Goal: Information Seeking & Learning: Learn about a topic

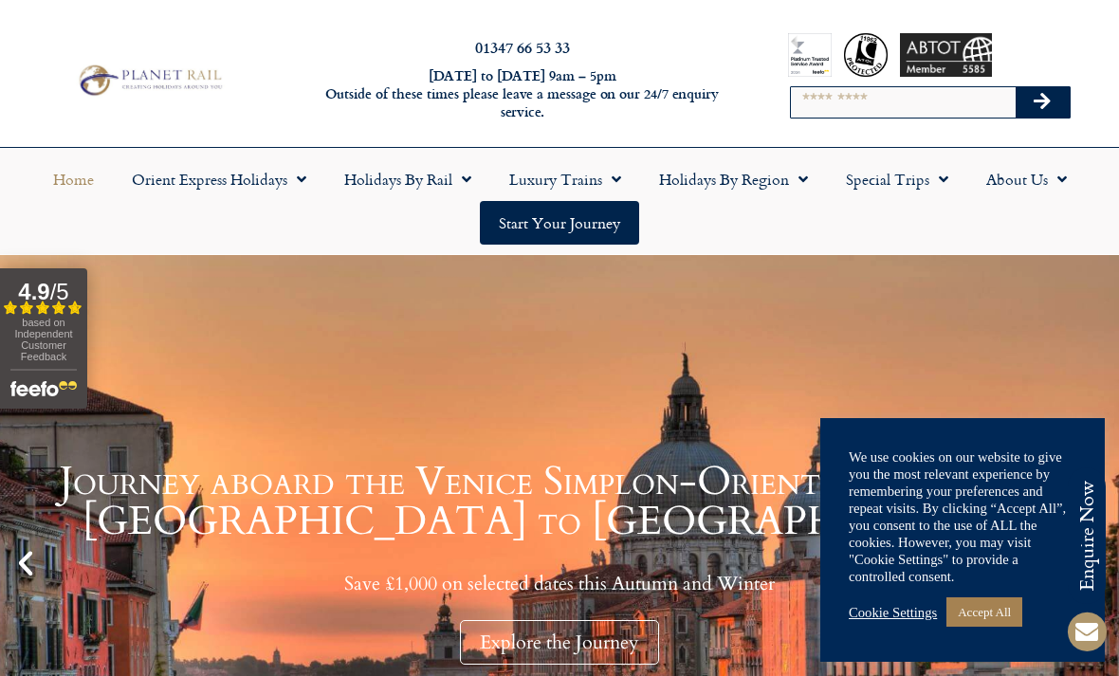
click at [986, 610] on link "Accept All" at bounding box center [984, 611] width 76 height 29
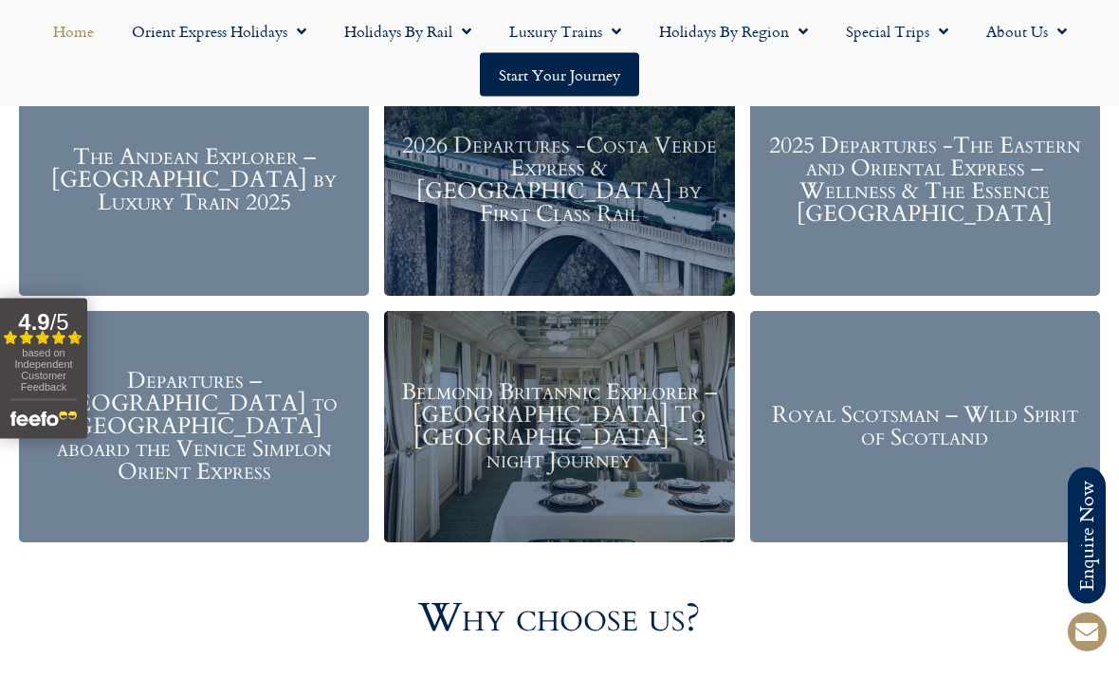
scroll to position [2257, 0]
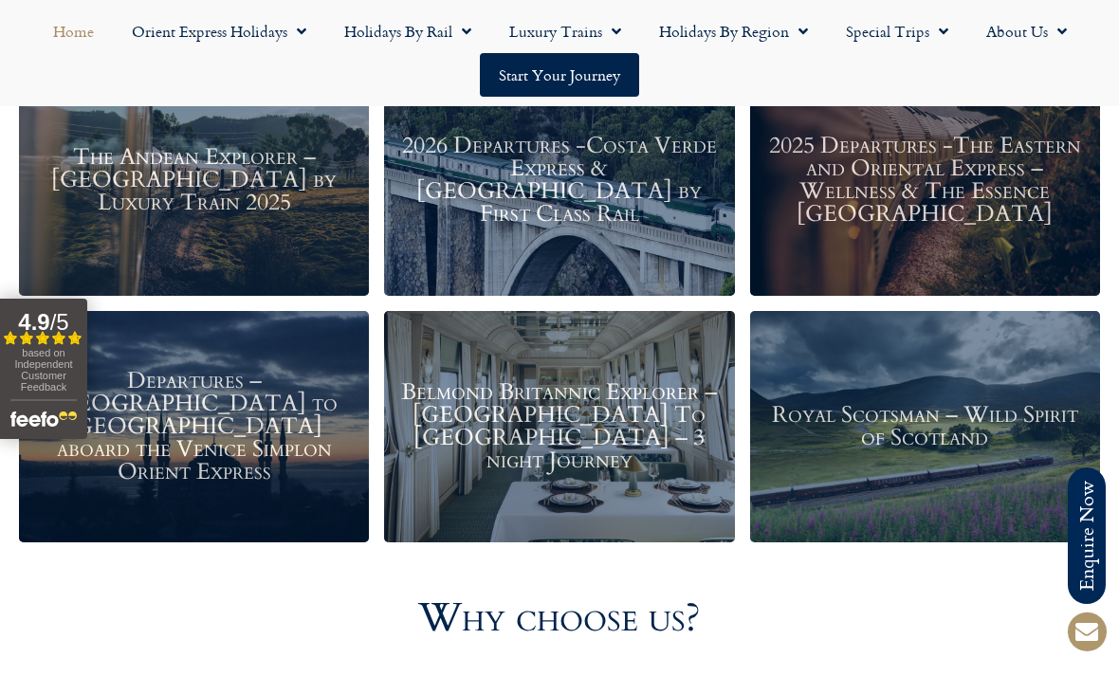
click at [571, 424] on h3 "Belmond Britannic Explorer – London To The Lake District – 3 night Journey" at bounding box center [558, 425] width 331 height 91
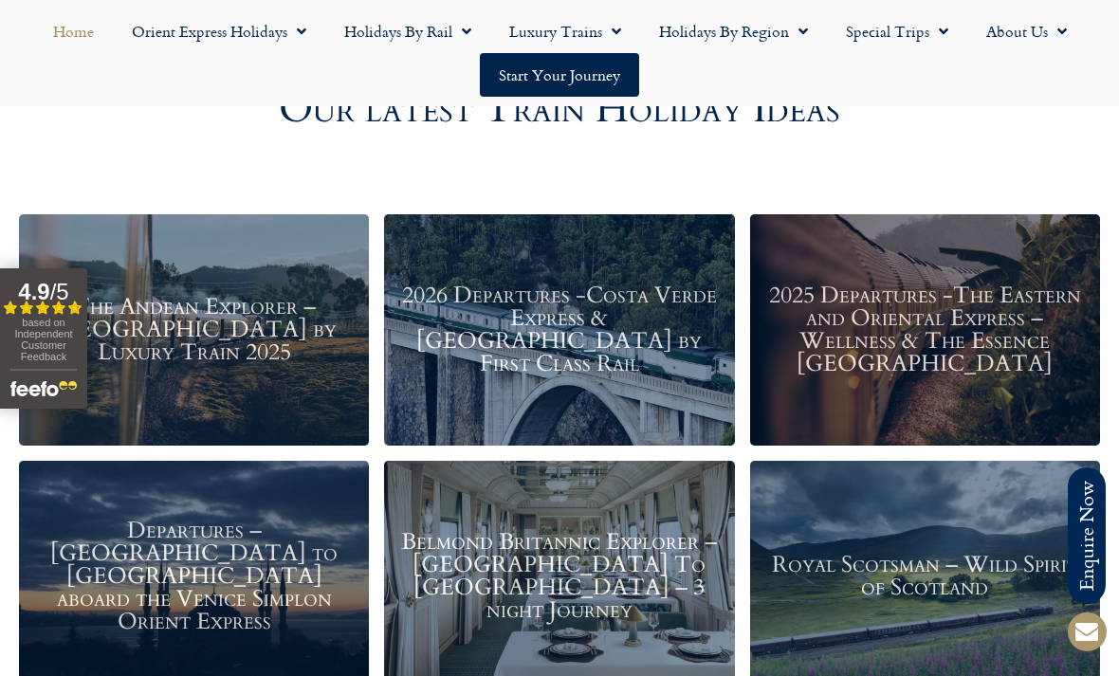
scroll to position [2109, 0]
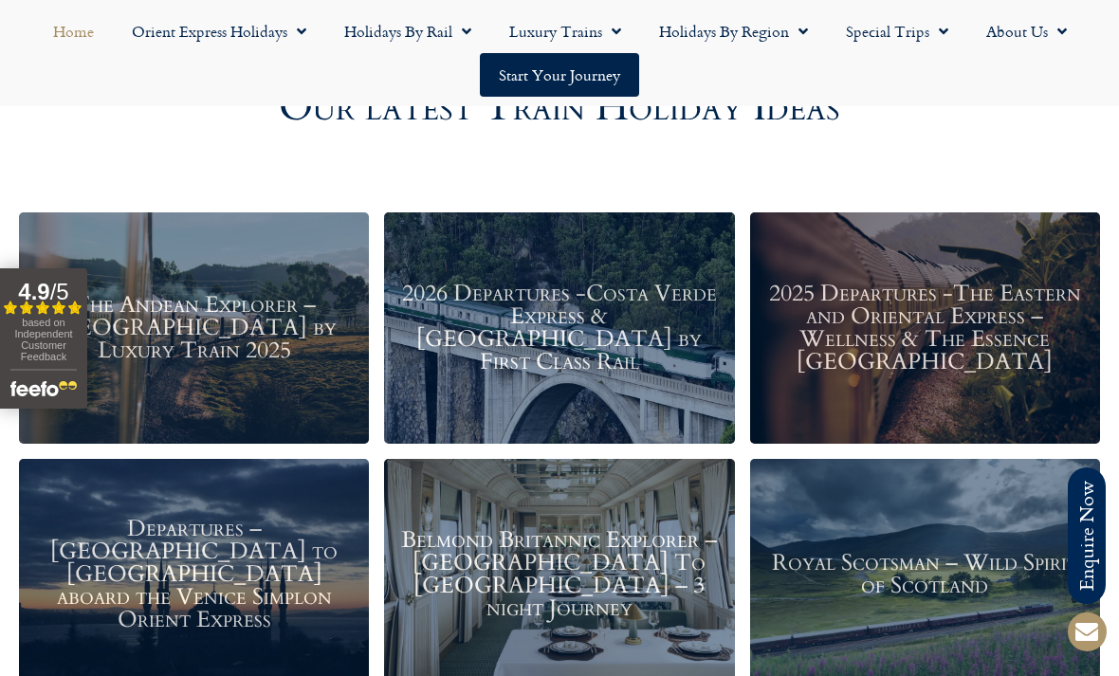
click at [577, 336] on h3 "2026 Departures -Costa Verde Express & Spain by First Class Rail" at bounding box center [558, 327] width 331 height 91
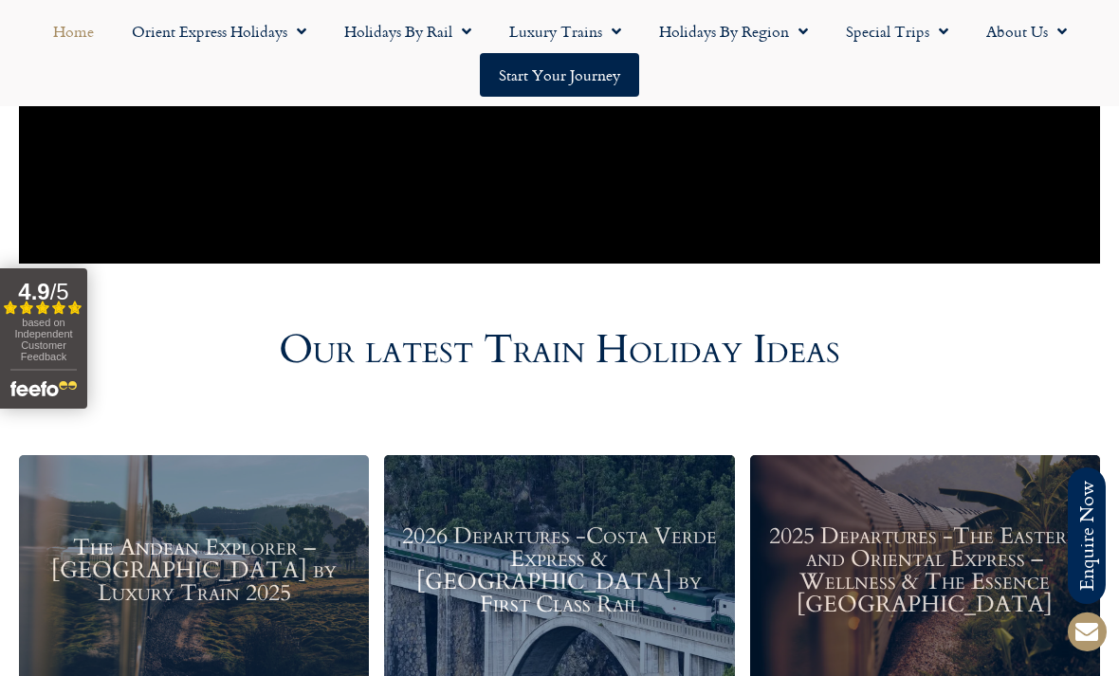
scroll to position [1866, 0]
click at [407, 20] on link "Holidays by Rail" at bounding box center [407, 31] width 165 height 44
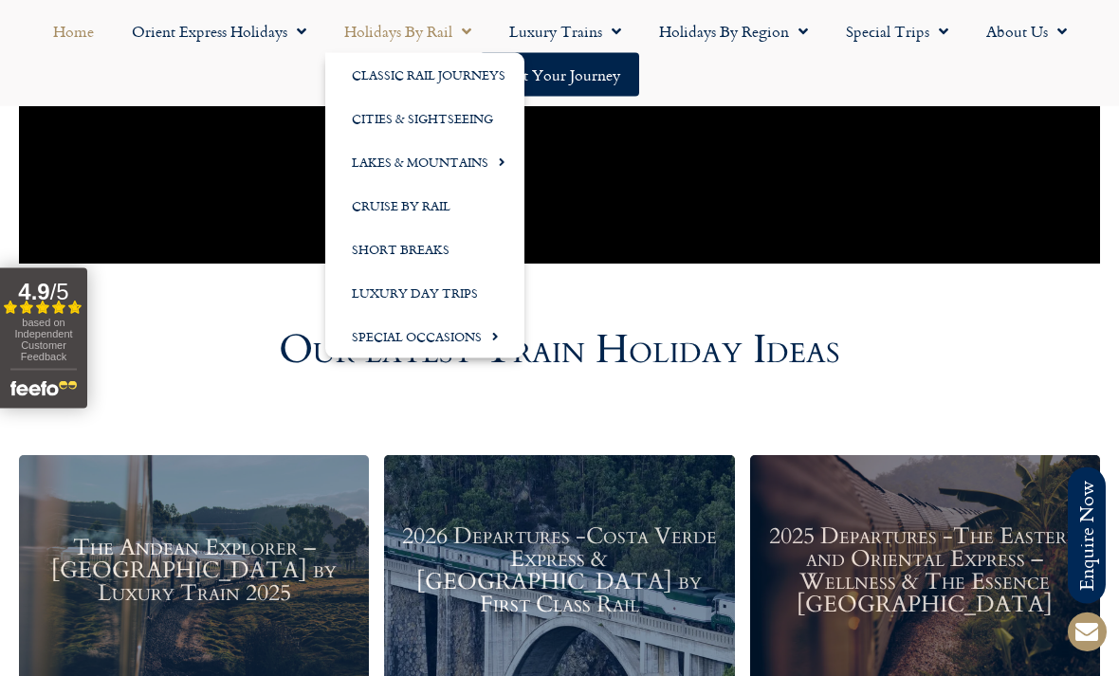
scroll to position [1867, 0]
click at [416, 207] on link "Cruise by Rail" at bounding box center [424, 206] width 199 height 44
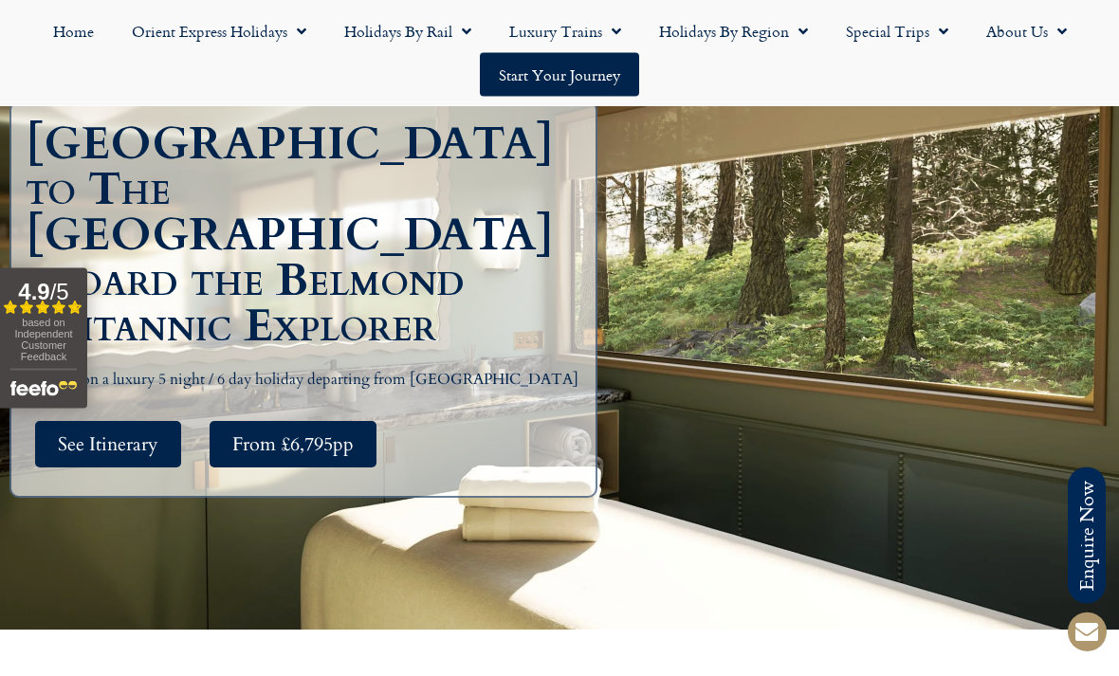
scroll to position [272, 0]
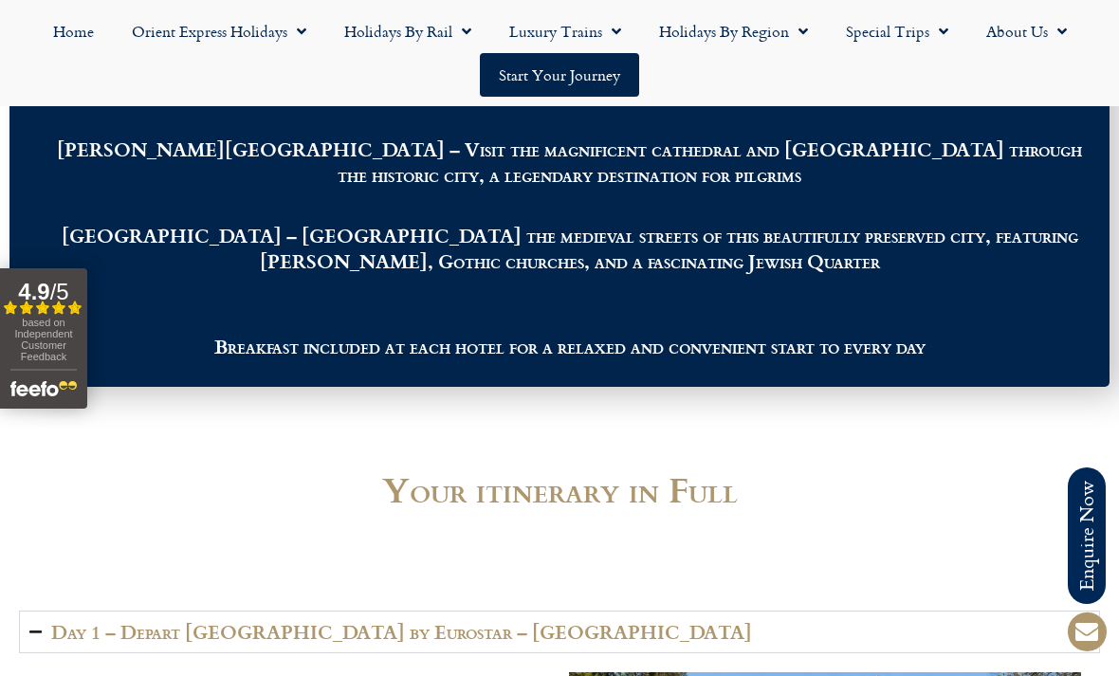
scroll to position [2535, 0]
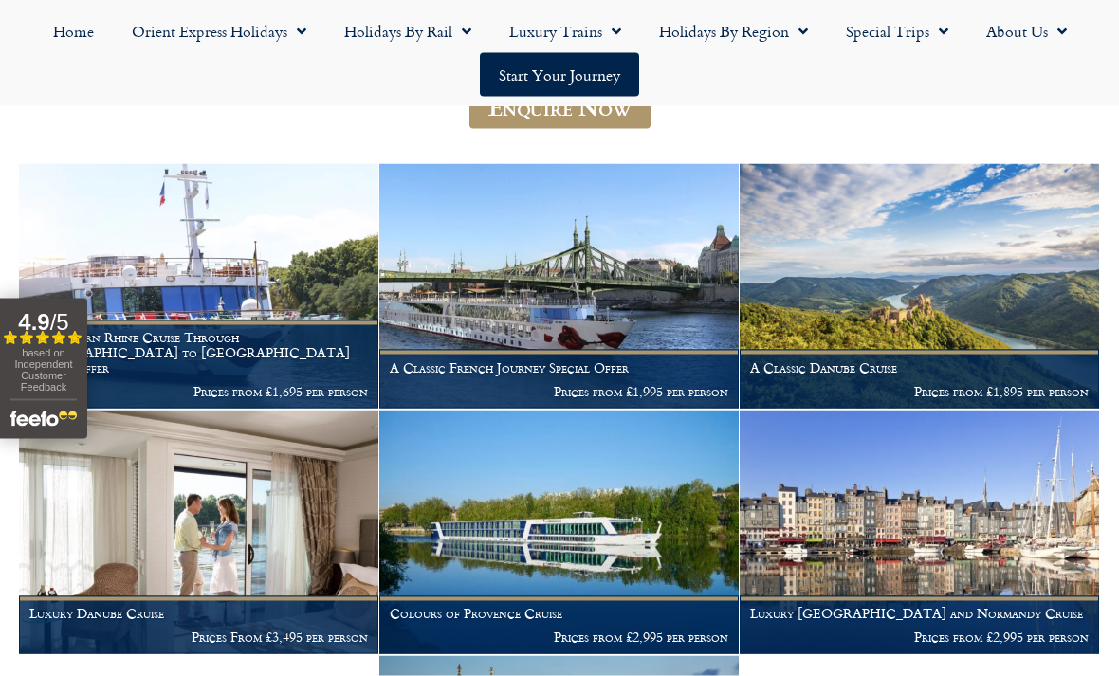
scroll to position [401, 0]
click at [588, 325] on img at bounding box center [558, 286] width 359 height 245
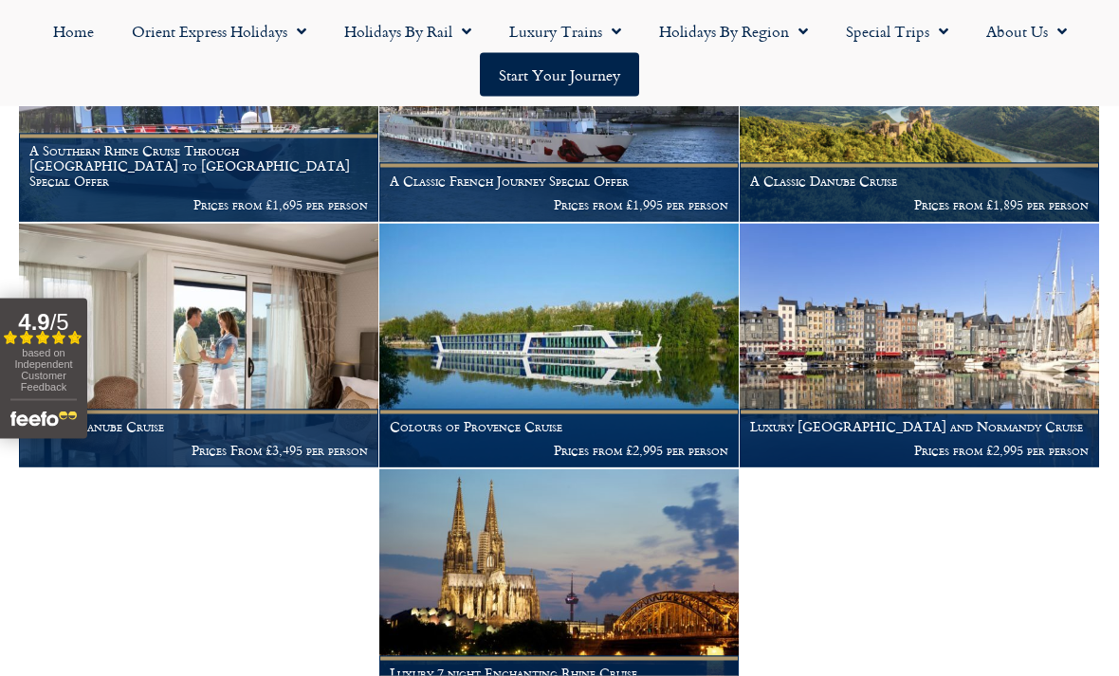
scroll to position [589, 0]
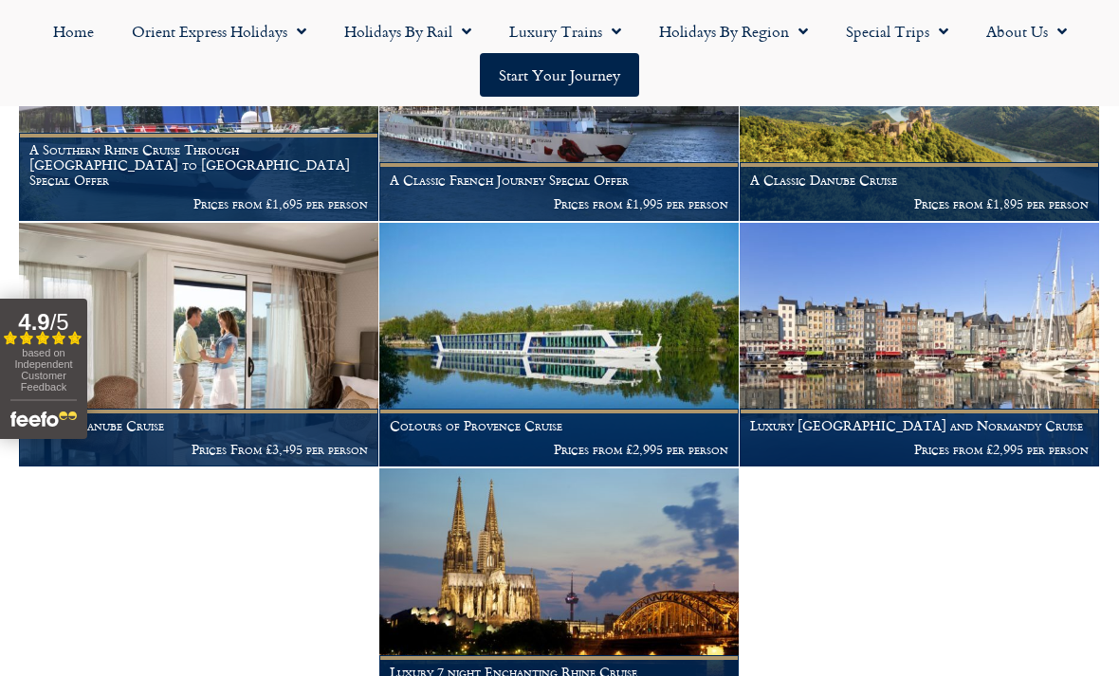
click at [557, 337] on img at bounding box center [558, 345] width 359 height 245
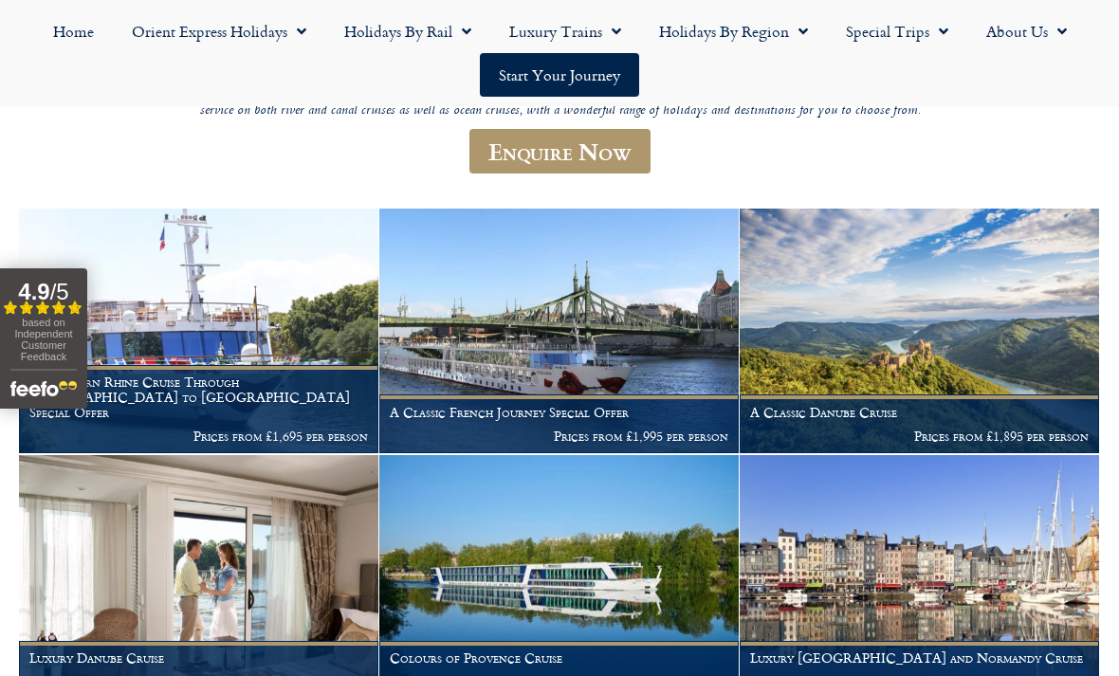
scroll to position [356, 0]
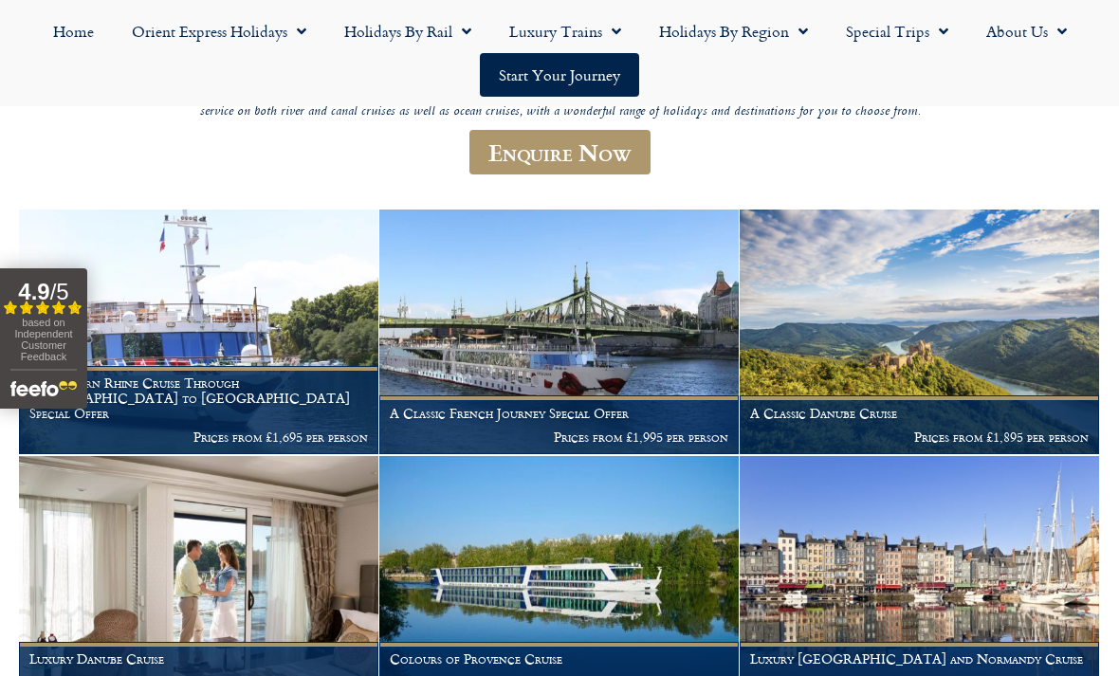
click at [402, 33] on link "Holidays by Rail" at bounding box center [407, 31] width 165 height 44
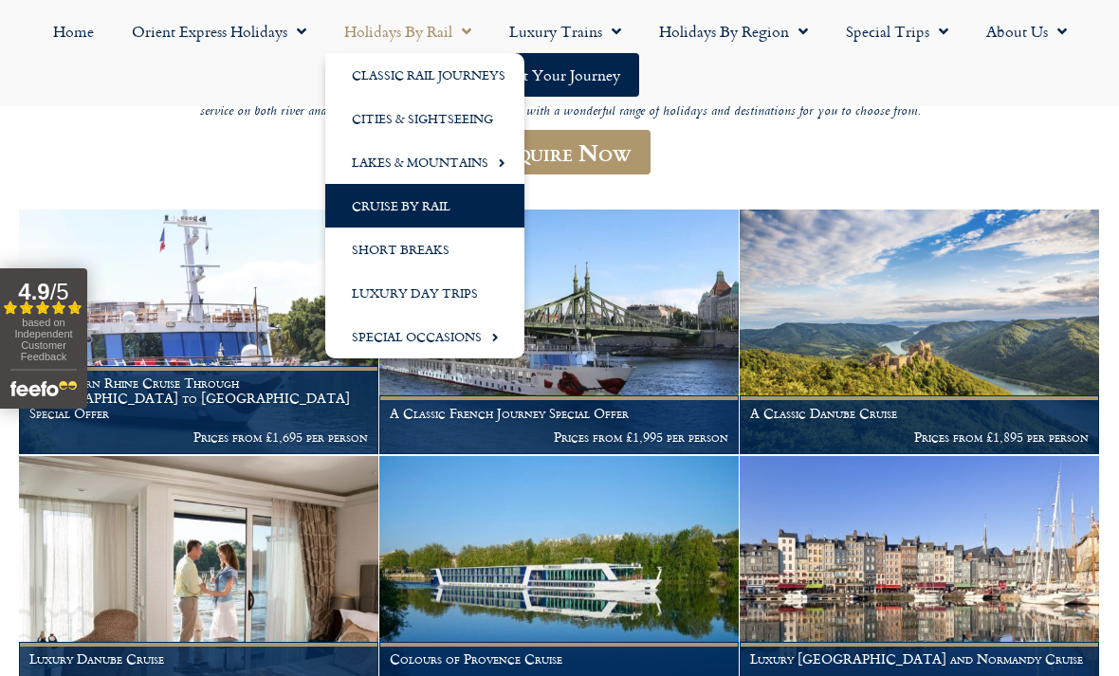
click at [439, 259] on link "Short Breaks" at bounding box center [424, 250] width 199 height 44
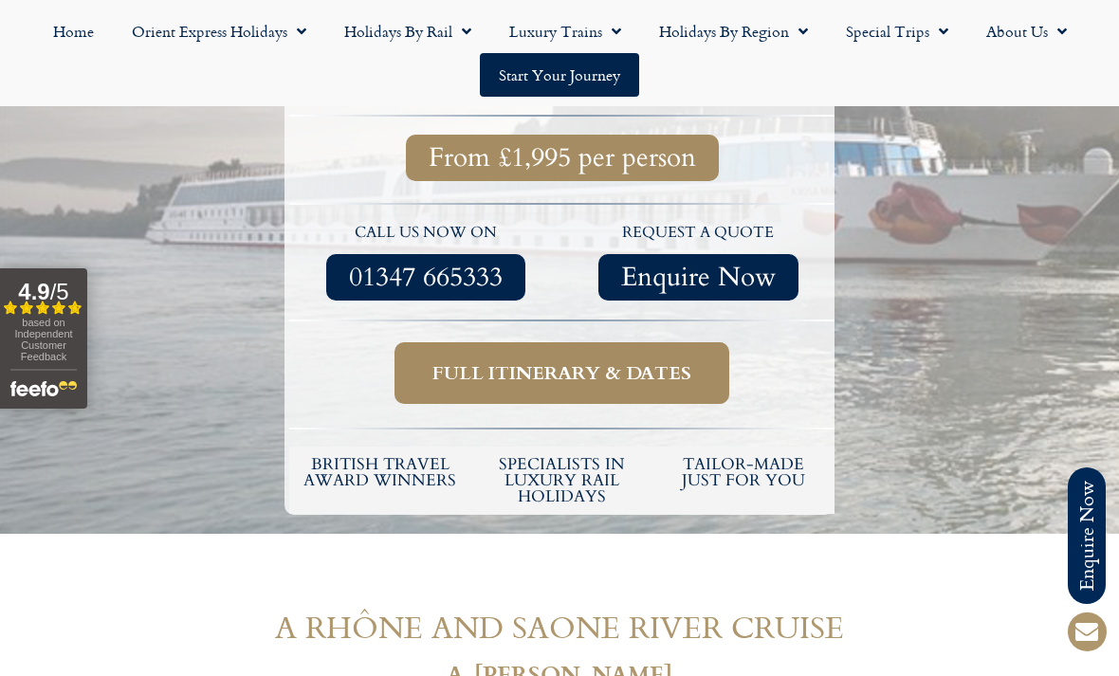
scroll to position [685, 0]
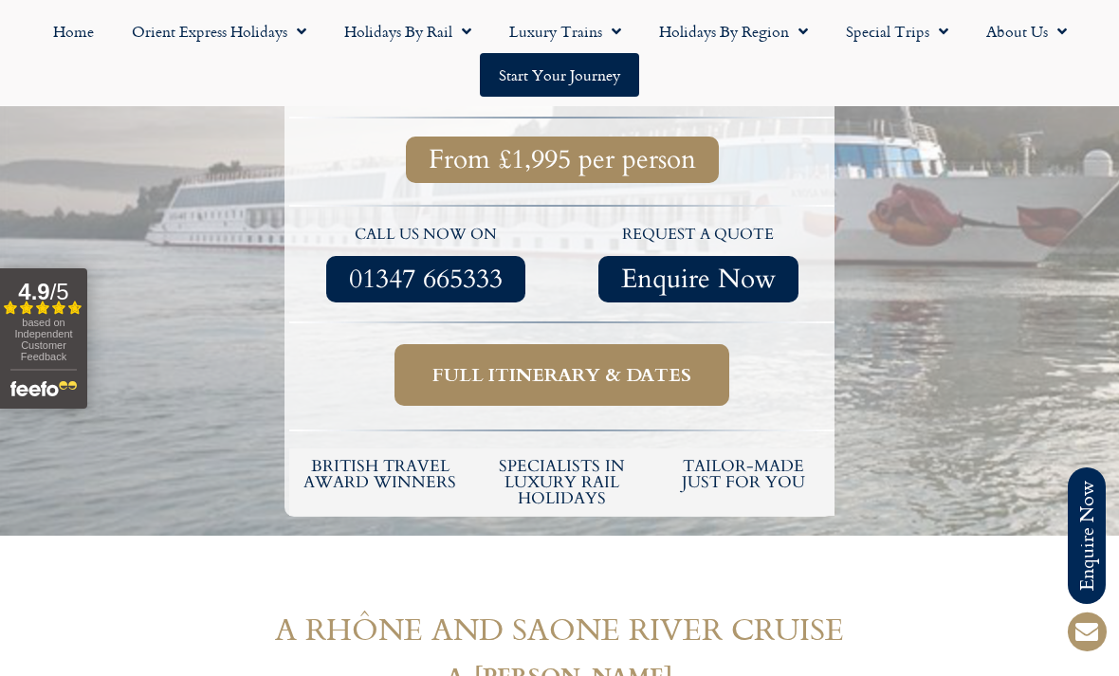
click at [554, 363] on span "Full itinerary & dates" at bounding box center [561, 375] width 259 height 24
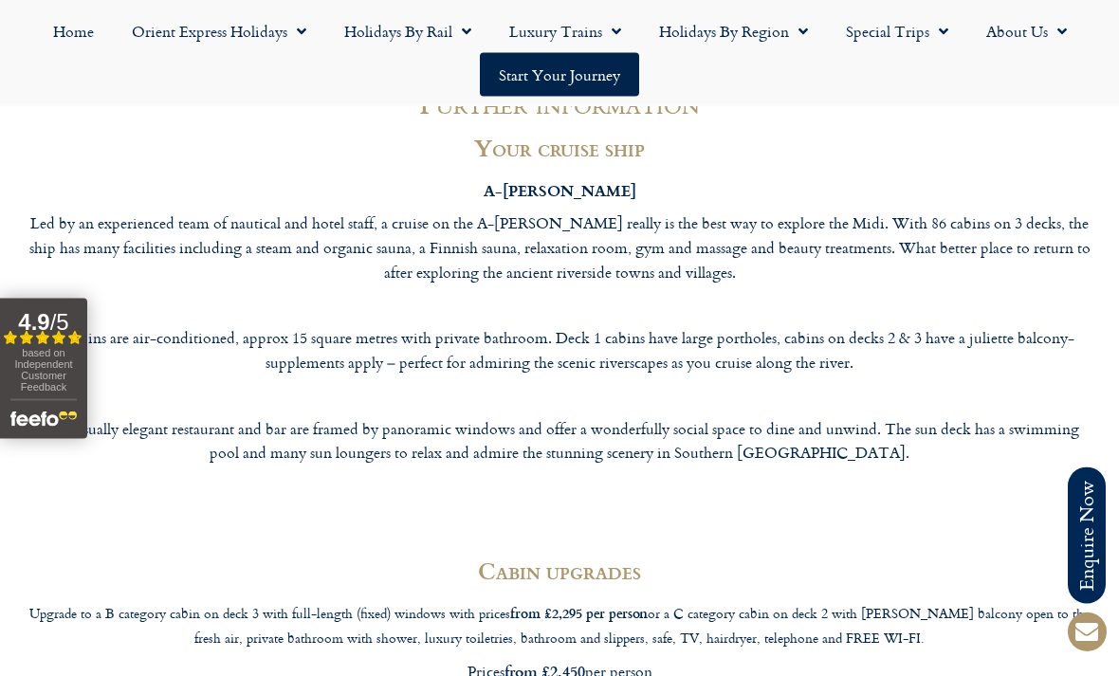
scroll to position [7721, 0]
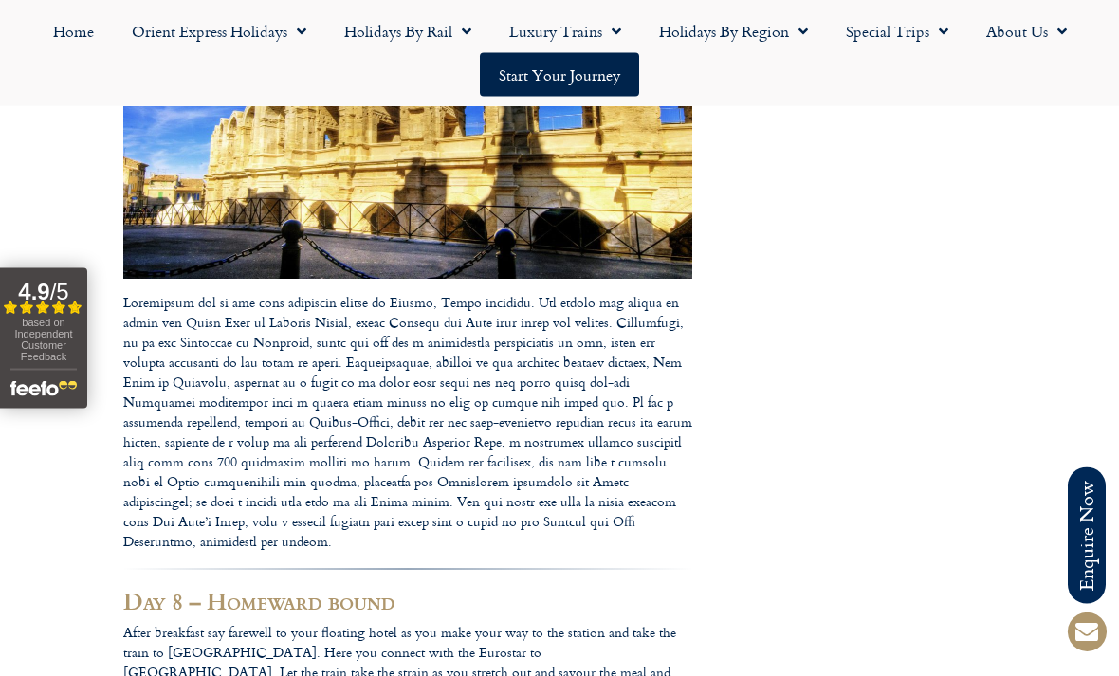
scroll to position [3546, 0]
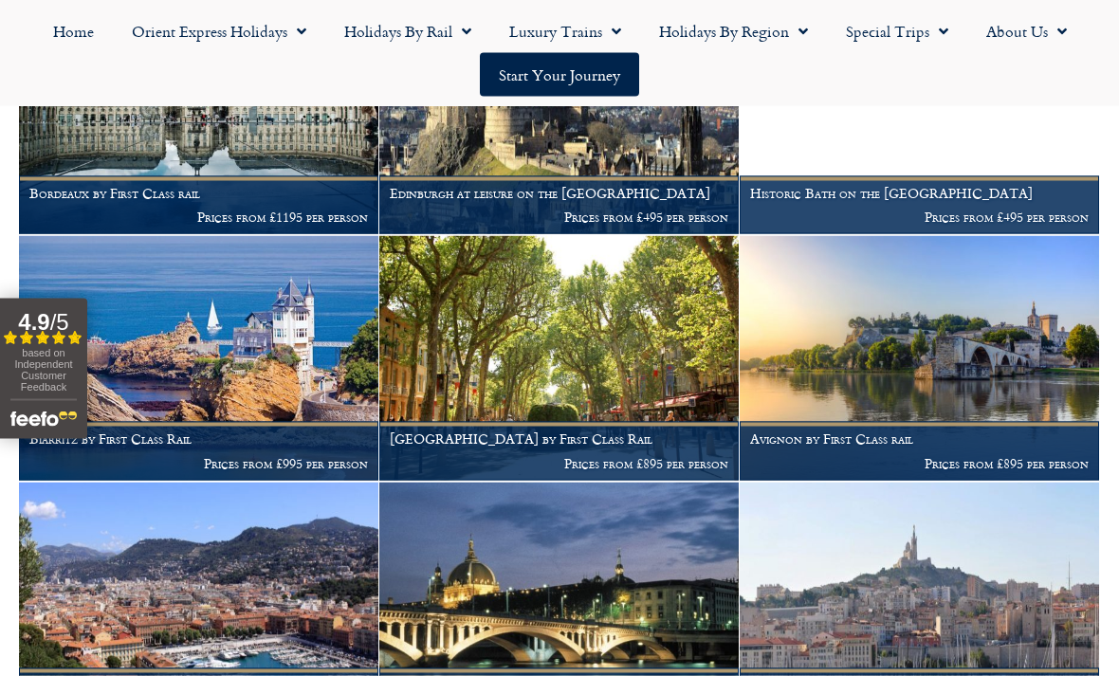
scroll to position [2246, 0]
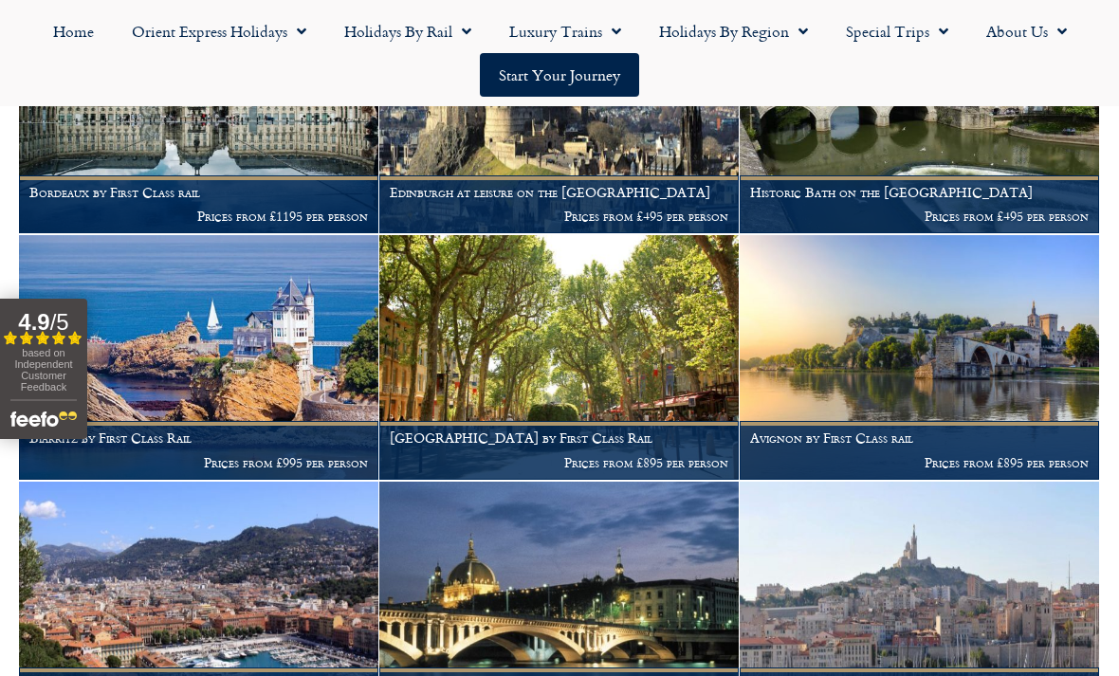
click at [586, 335] on img at bounding box center [558, 357] width 359 height 245
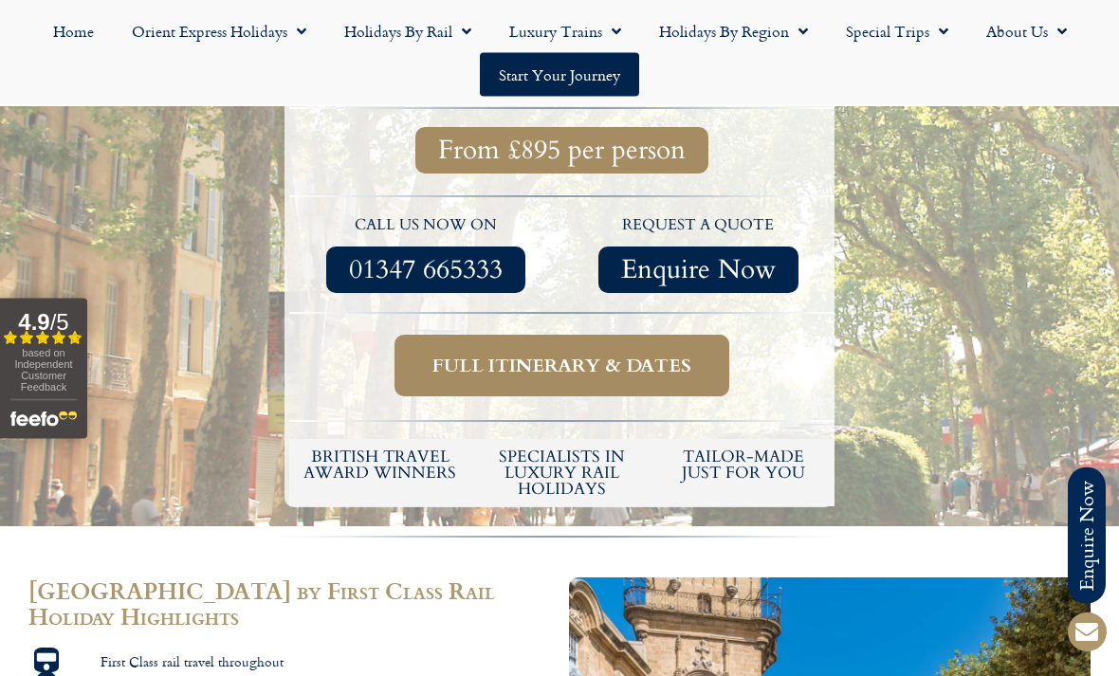
scroll to position [636, 0]
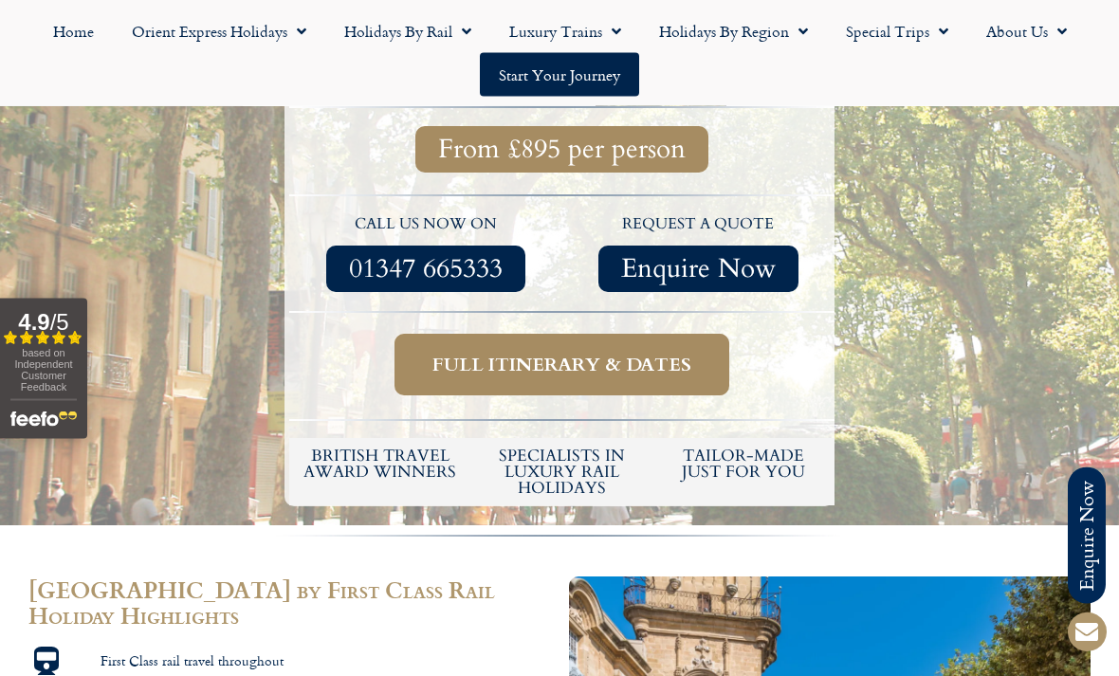
click at [556, 354] on span "Full itinerary & dates" at bounding box center [561, 366] width 259 height 24
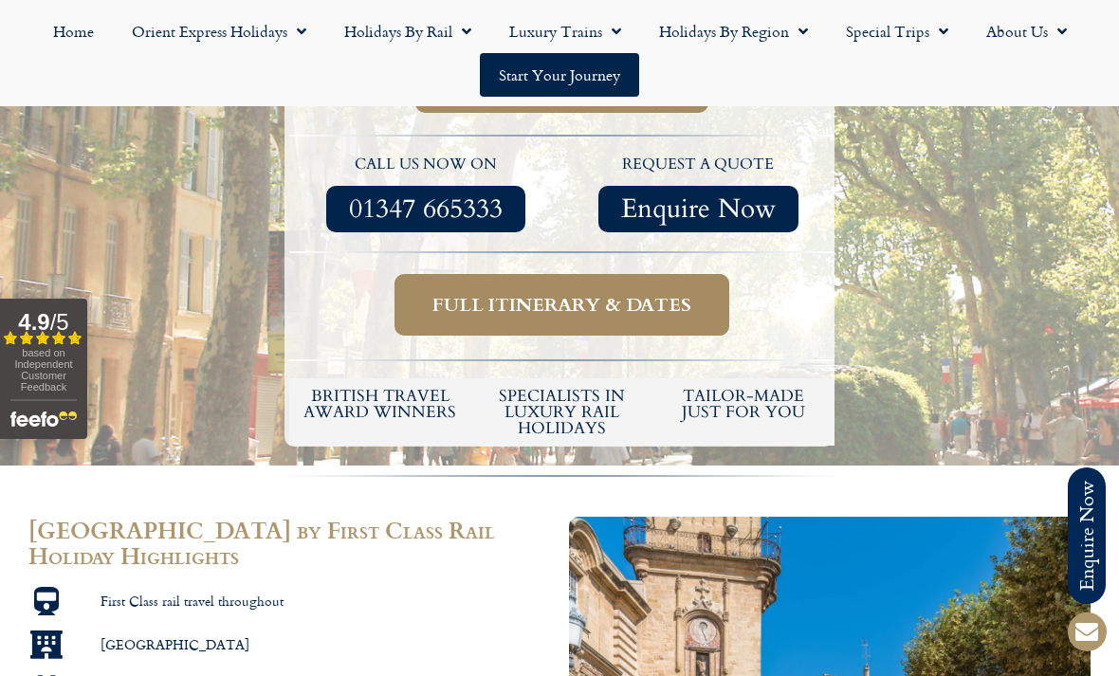
scroll to position [698, 0]
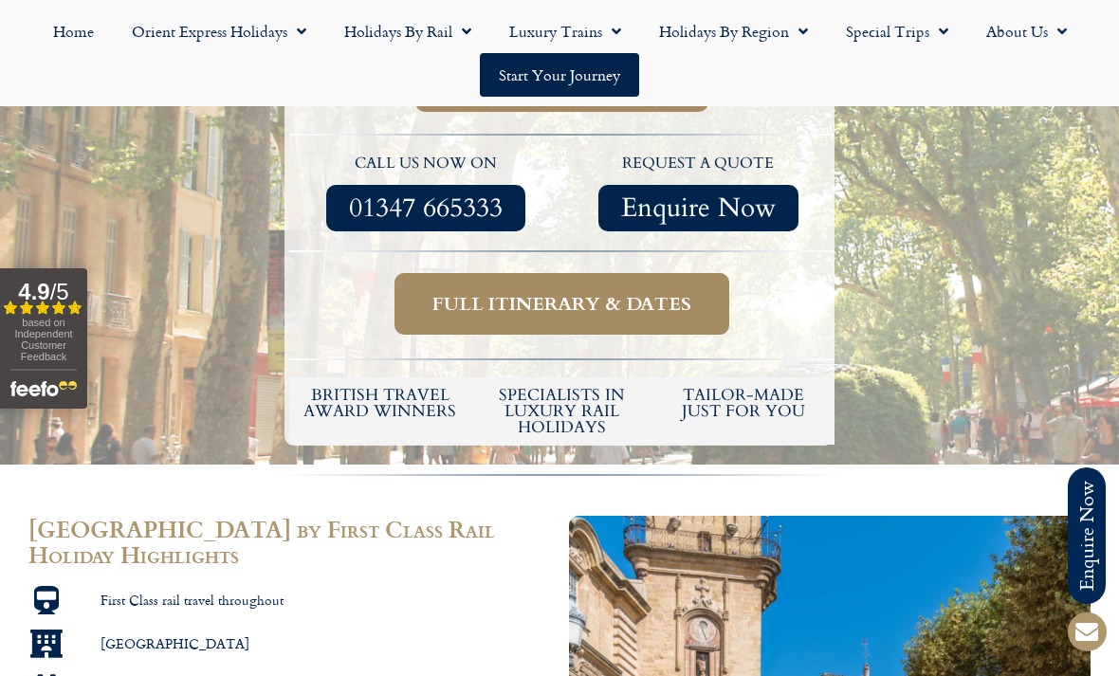
click at [528, 292] on span "Full itinerary & dates" at bounding box center [561, 304] width 259 height 24
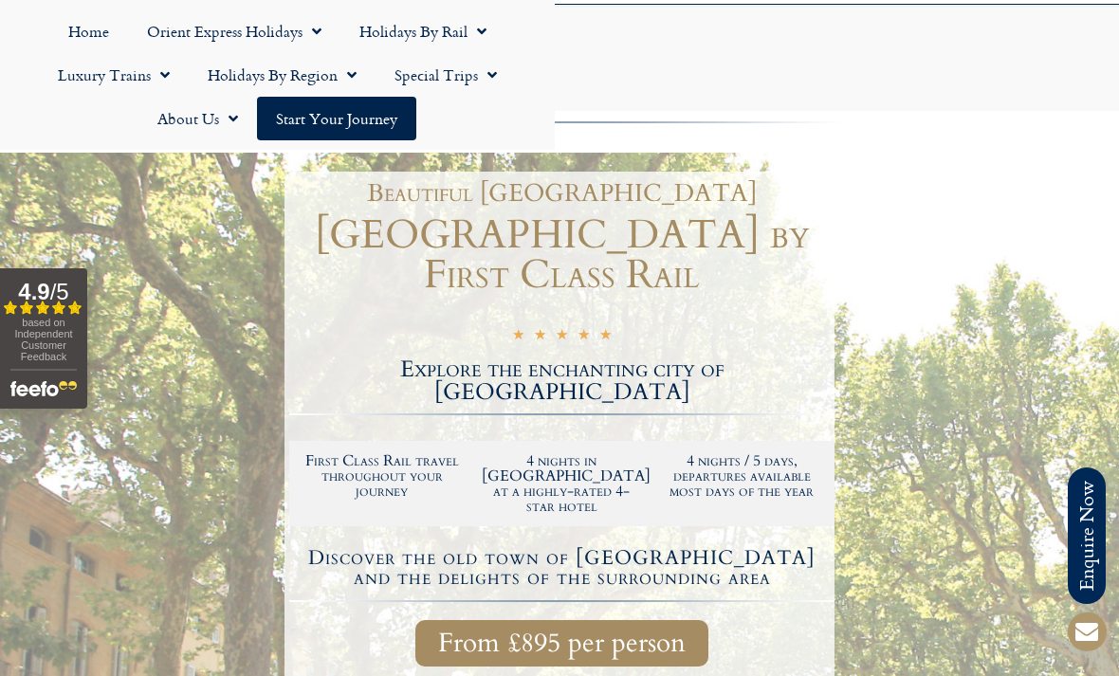
scroll to position [0, 0]
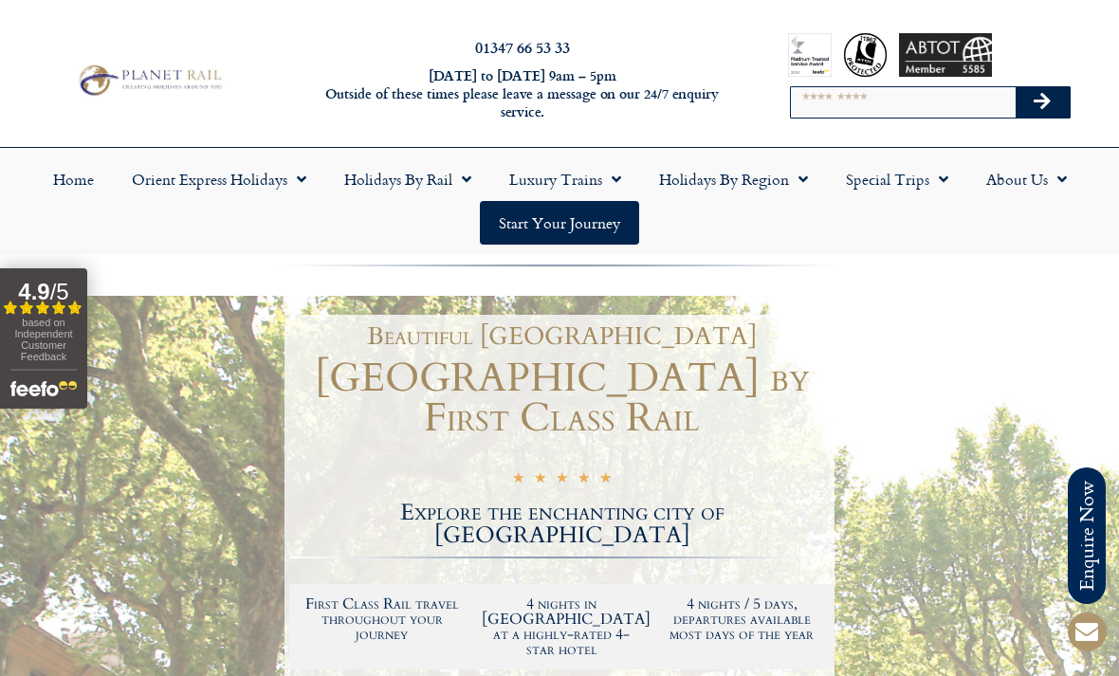
click at [388, 177] on link "Holidays by Rail" at bounding box center [407, 179] width 165 height 44
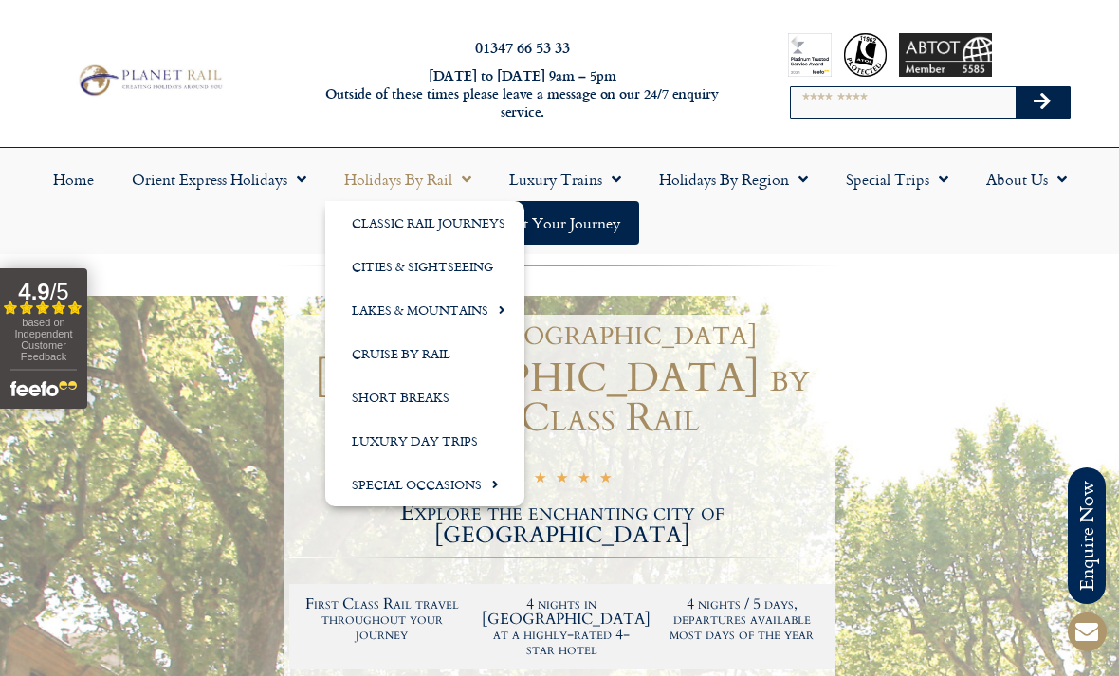
click at [426, 392] on link "Short Breaks" at bounding box center [424, 397] width 199 height 44
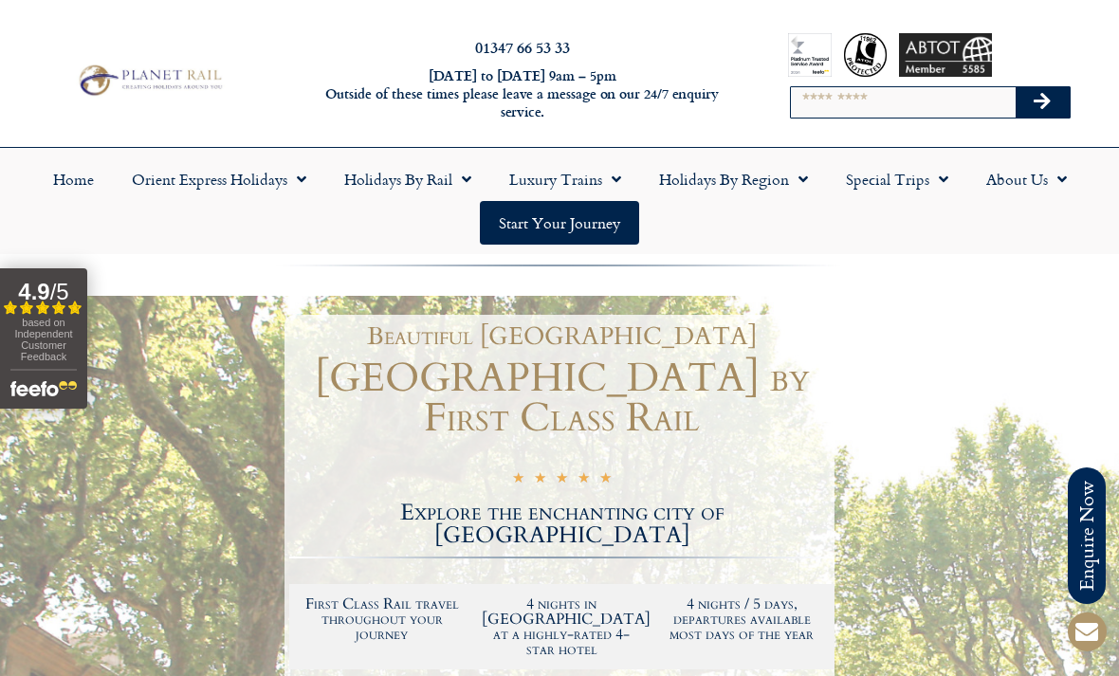
click at [388, 179] on link "Holidays by Rail" at bounding box center [407, 179] width 165 height 44
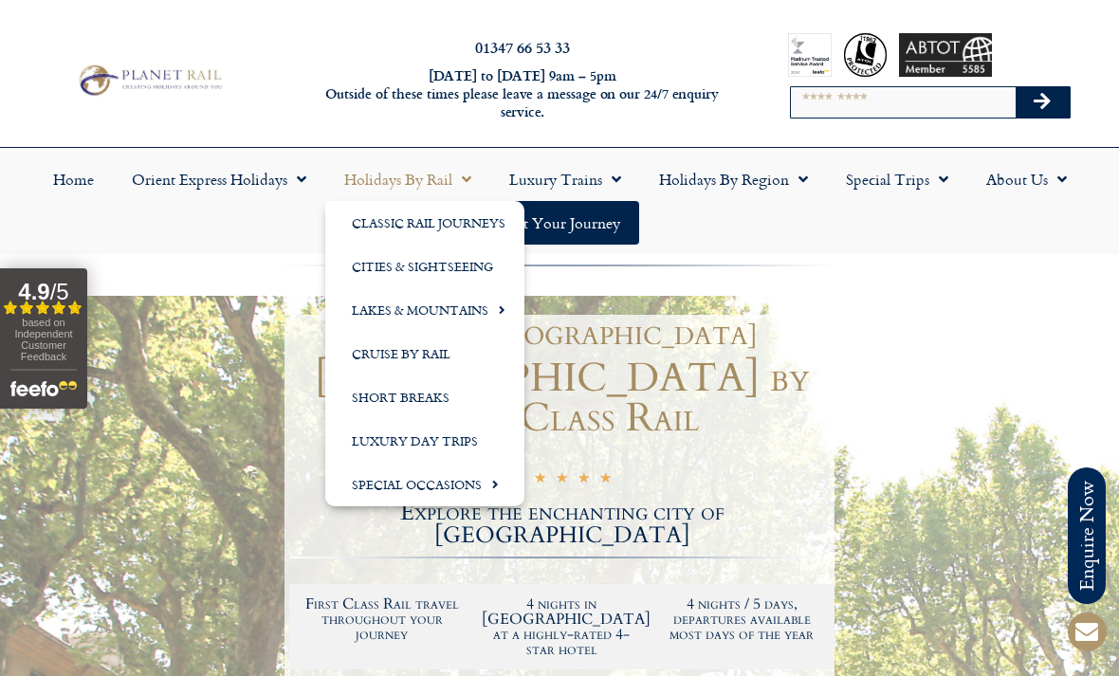
click at [436, 279] on link "Cities & Sightseeing" at bounding box center [424, 267] width 199 height 44
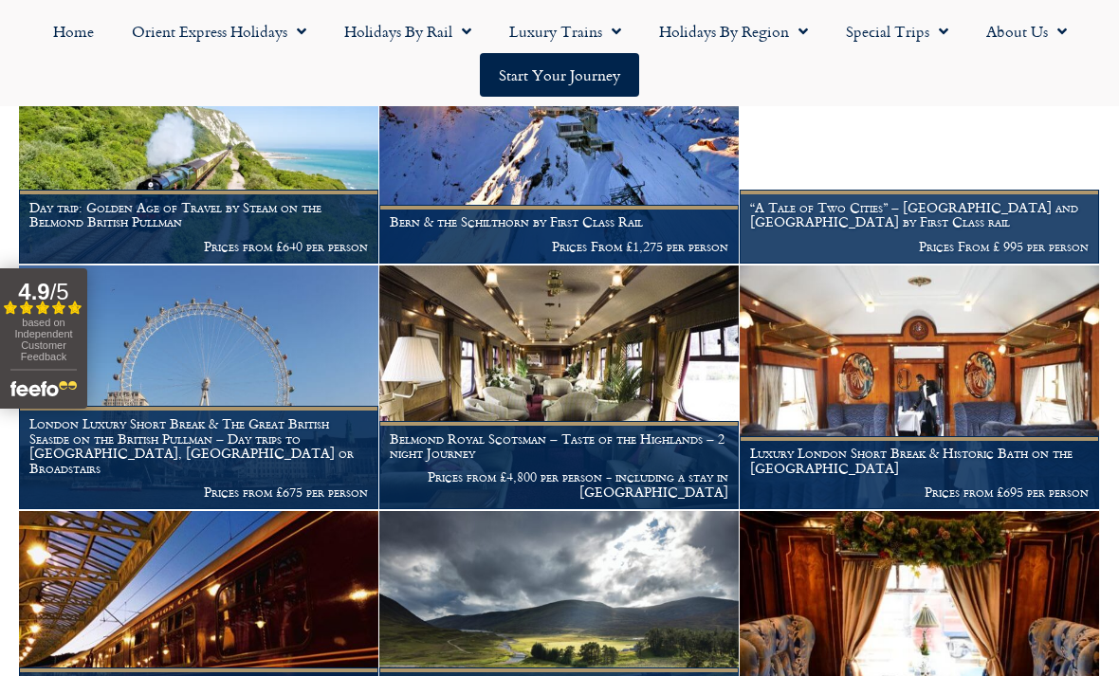
scroll to position [1228, 0]
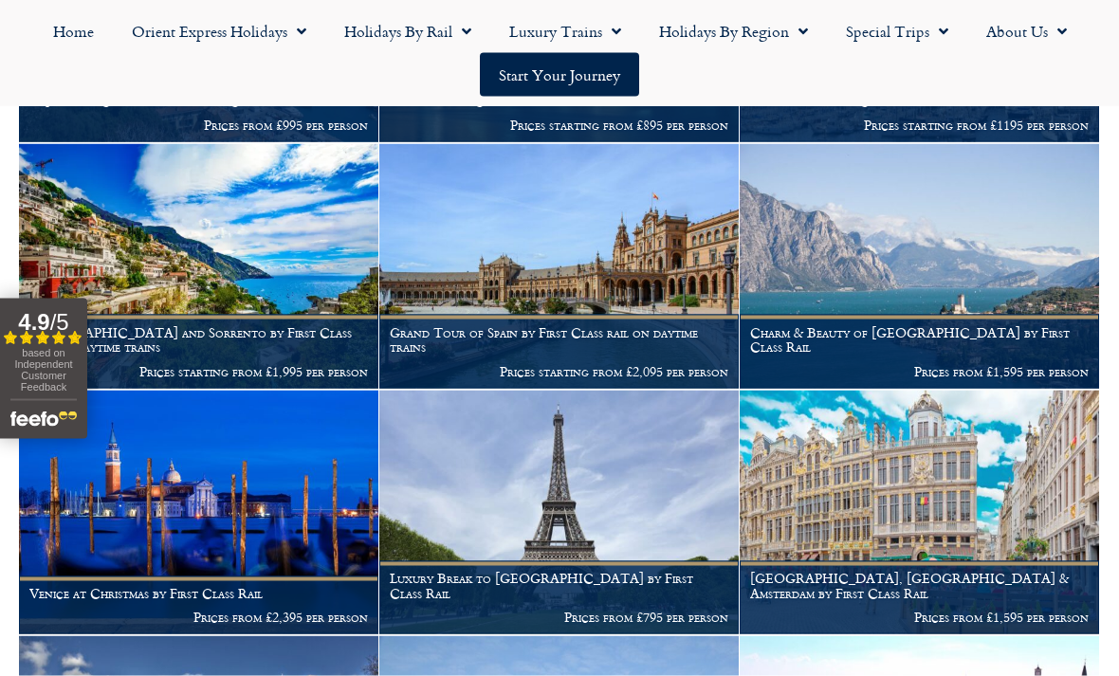
scroll to position [5626, 0]
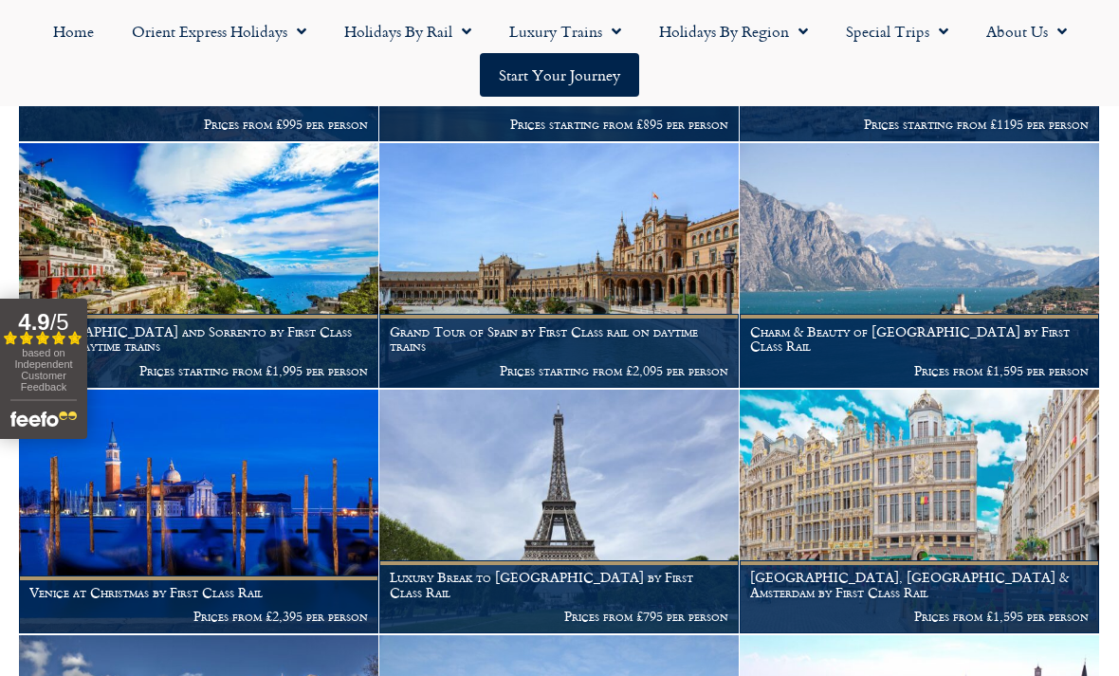
click at [149, 516] on img at bounding box center [198, 512] width 359 height 245
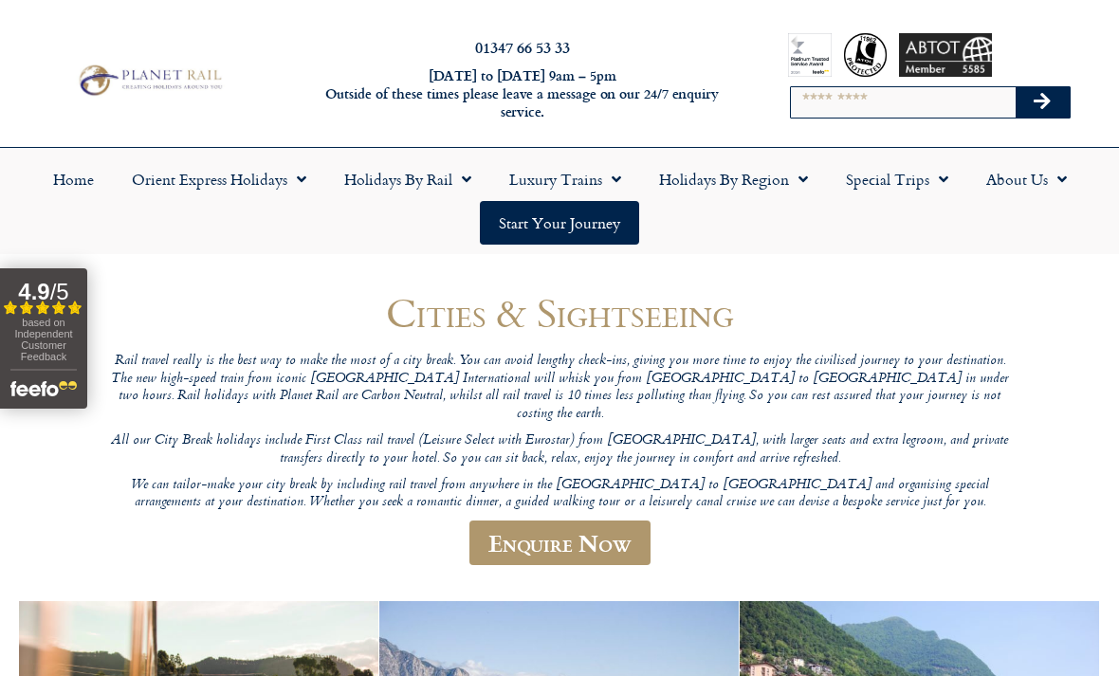
scroll to position [5686, 0]
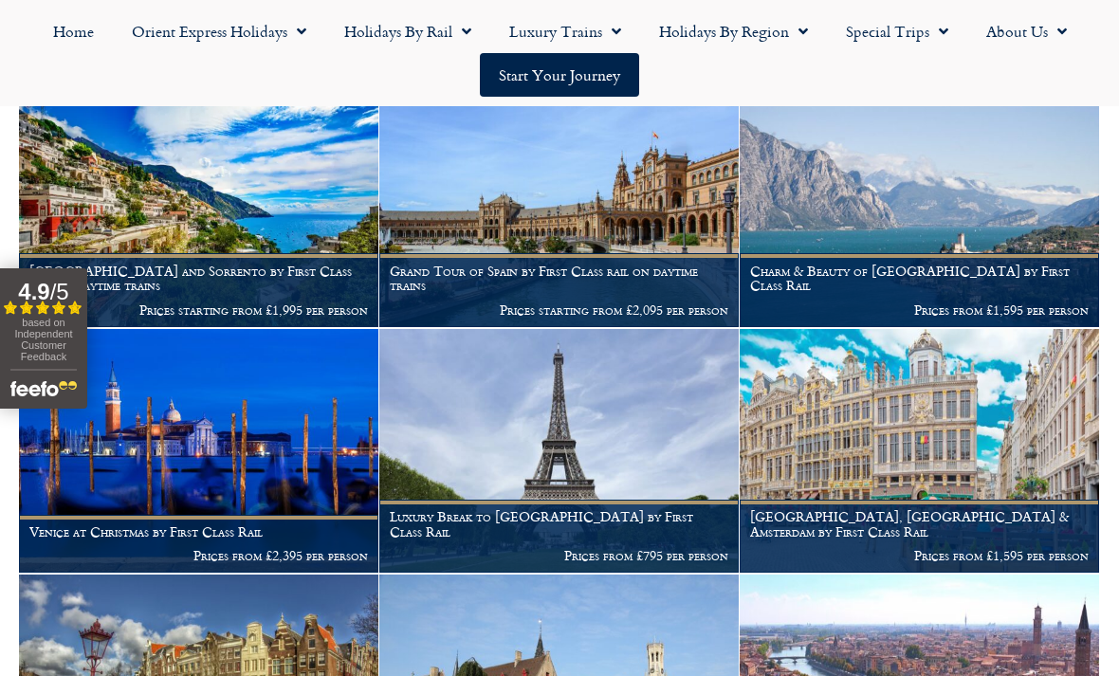
click at [621, 430] on img at bounding box center [558, 451] width 359 height 245
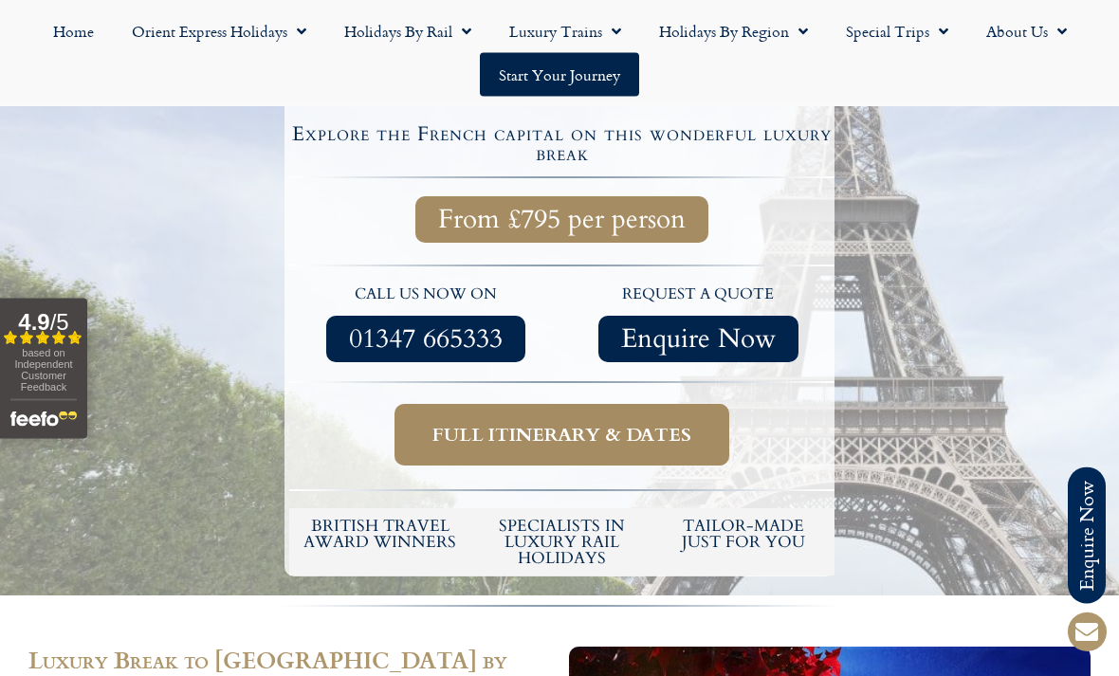
scroll to position [598, 0]
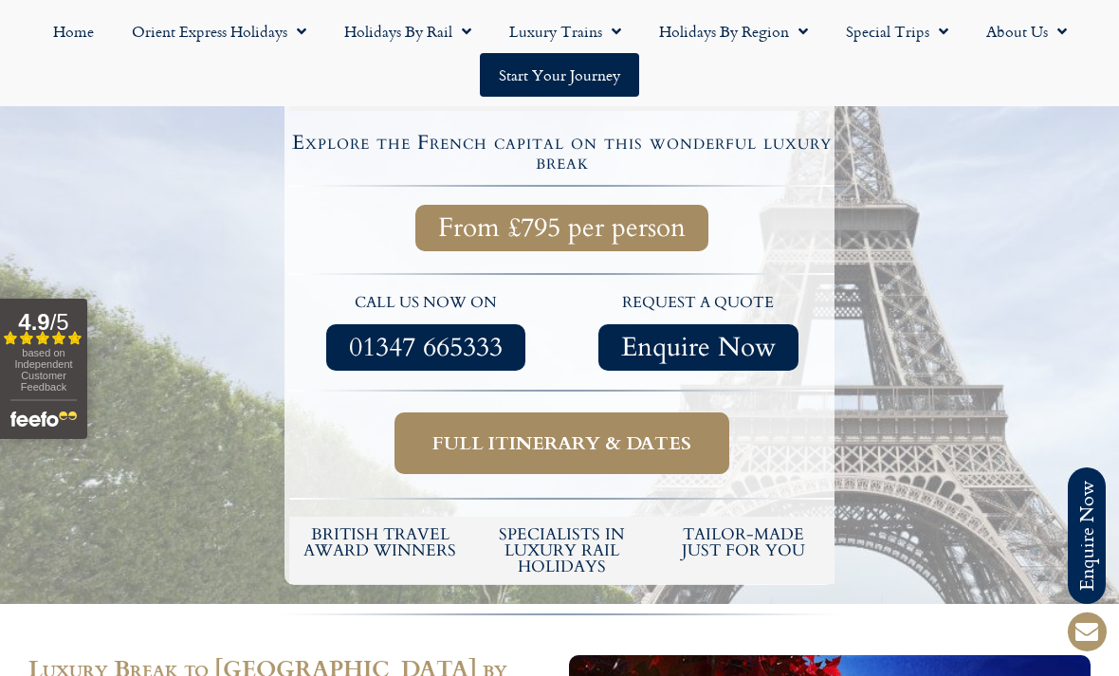
click at [474, 431] on span "Full itinerary & dates" at bounding box center [561, 443] width 259 height 24
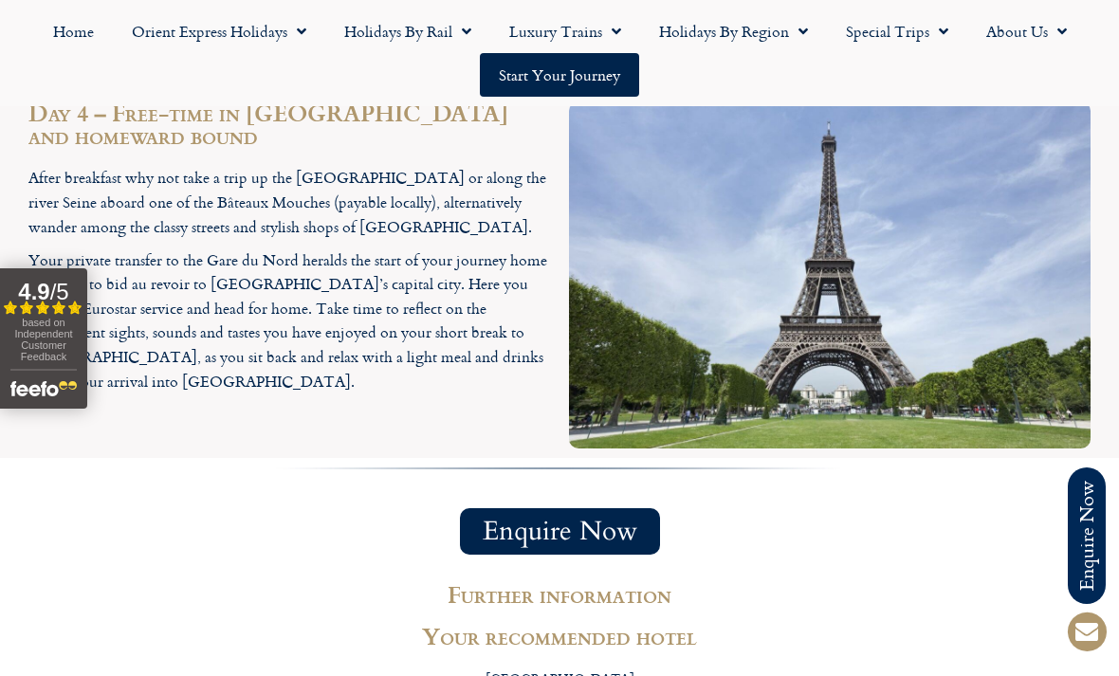
scroll to position [2899, 0]
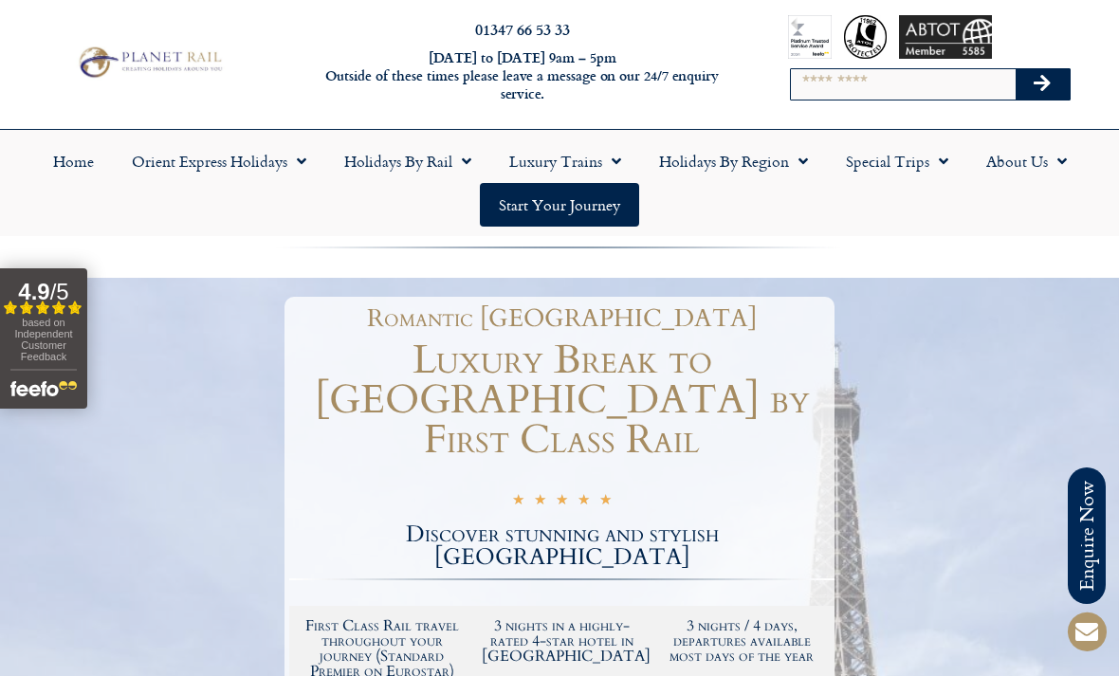
scroll to position [16, 0]
